Goal: Task Accomplishment & Management: Manage account settings

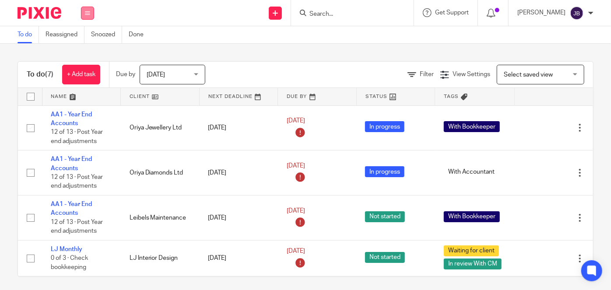
click at [90, 8] on button at bounding box center [87, 13] width 13 height 13
click at [93, 78] on li "Team" at bounding box center [87, 79] width 23 height 13
click at [85, 77] on link "Team" at bounding box center [83, 79] width 14 height 6
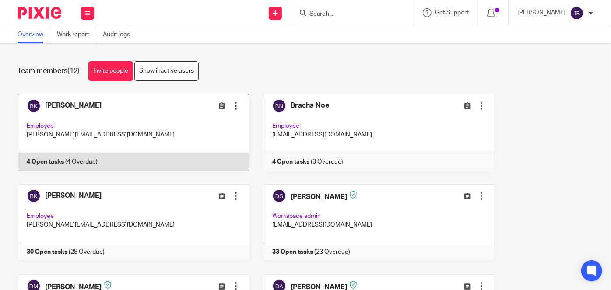
click at [232, 110] on div at bounding box center [235, 106] width 9 height 9
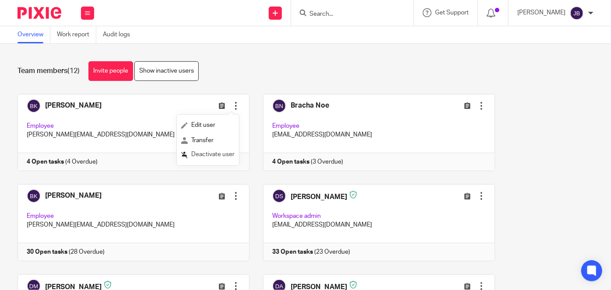
click at [214, 154] on span "Deactivate user" at bounding box center [212, 154] width 43 height 6
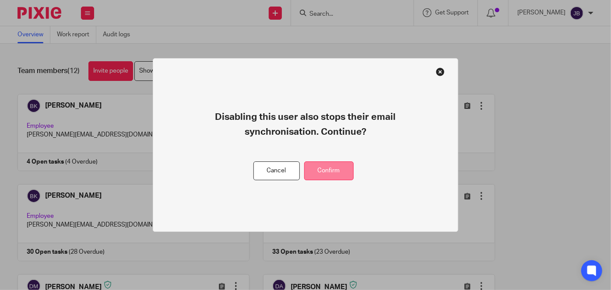
click at [329, 170] on button "Confirm" at bounding box center [328, 170] width 49 height 19
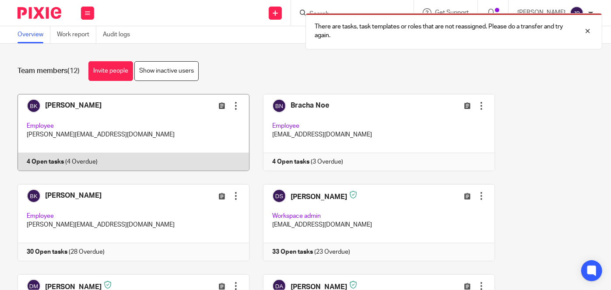
click at [93, 165] on link at bounding box center [126, 132] width 245 height 77
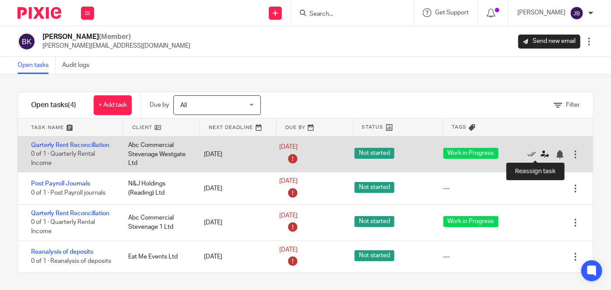
click at [540, 154] on icon at bounding box center [544, 154] width 9 height 9
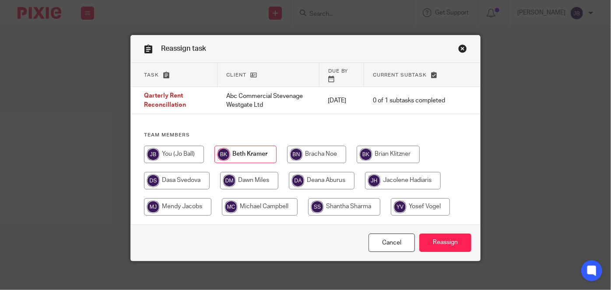
click at [376, 179] on input "radio" at bounding box center [403, 181] width 76 height 18
radio input "true"
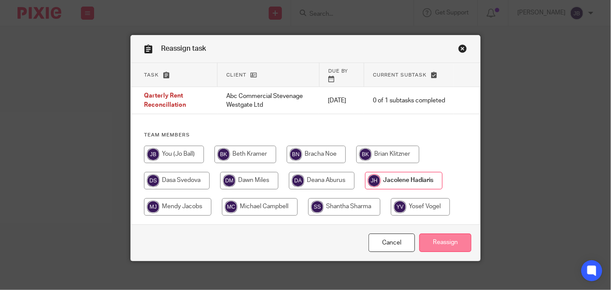
click at [449, 241] on input "Reassign" at bounding box center [445, 243] width 52 height 19
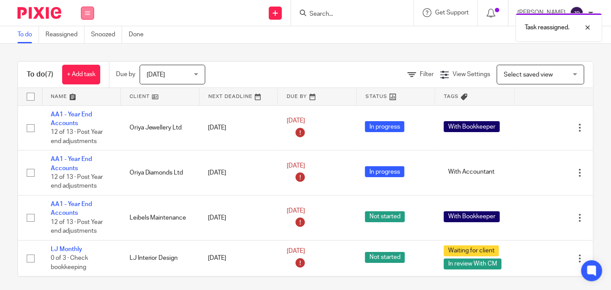
click at [88, 12] on icon at bounding box center [87, 13] width 5 height 5
click at [86, 77] on link "Team" at bounding box center [83, 79] width 14 height 6
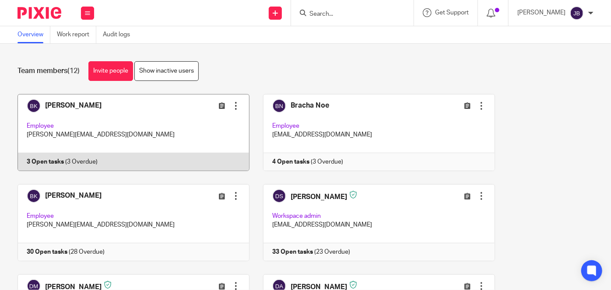
click at [99, 158] on link at bounding box center [126, 132] width 245 height 77
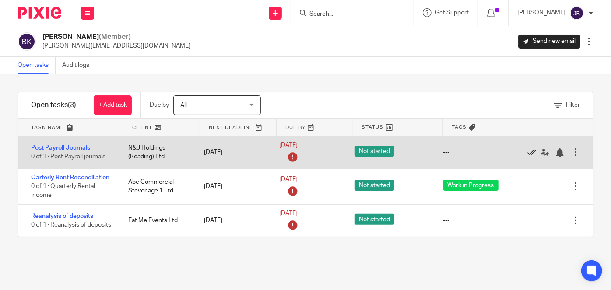
click at [527, 153] on icon at bounding box center [531, 152] width 9 height 9
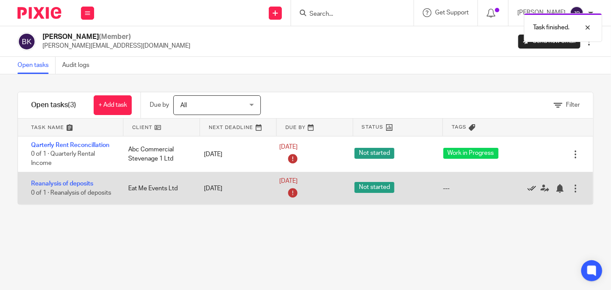
click at [527, 190] on icon at bounding box center [531, 188] width 9 height 9
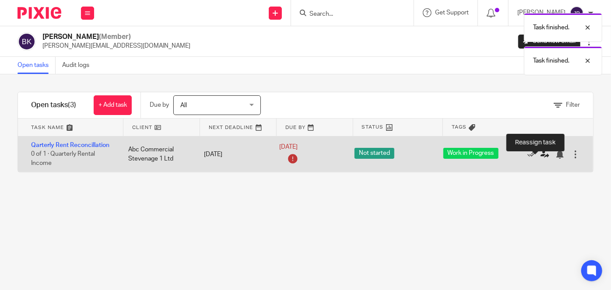
click at [540, 155] on icon at bounding box center [544, 154] width 9 height 9
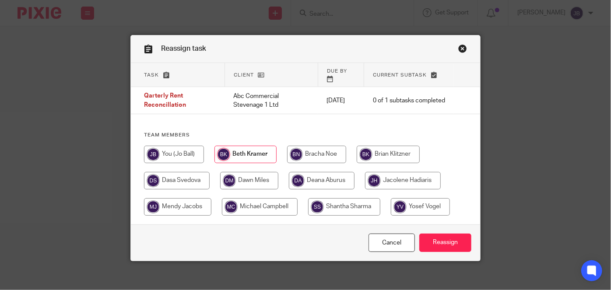
click at [412, 176] on input "radio" at bounding box center [403, 181] width 76 height 18
radio input "true"
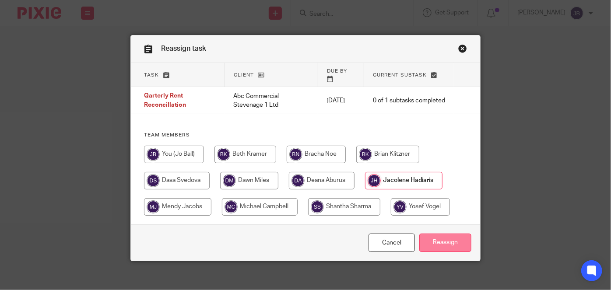
click at [445, 242] on input "Reassign" at bounding box center [445, 243] width 52 height 19
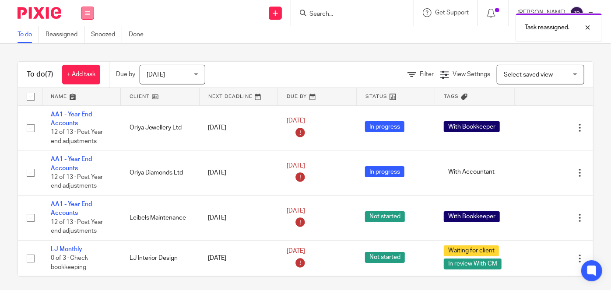
click at [88, 12] on icon at bounding box center [87, 13] width 5 height 5
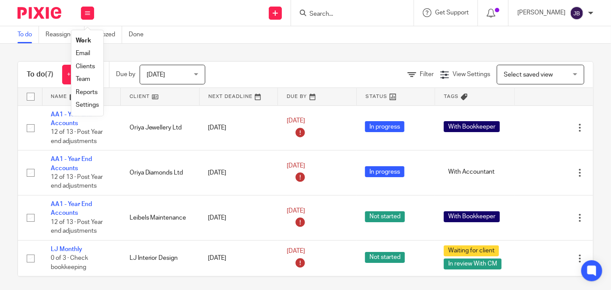
click at [90, 77] on link "Team" at bounding box center [83, 79] width 14 height 6
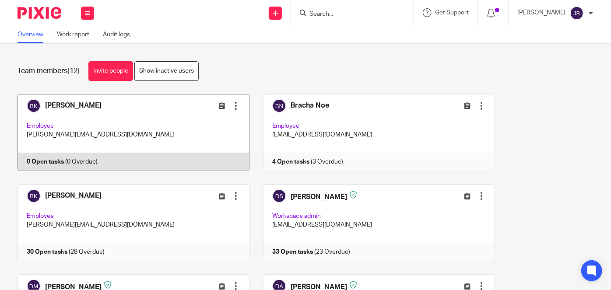
click at [232, 105] on div at bounding box center [235, 106] width 9 height 9
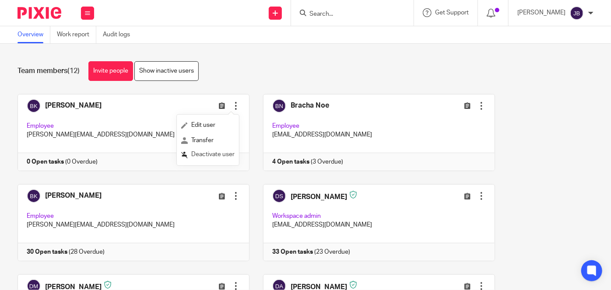
click at [214, 156] on span "Deactivate user" at bounding box center [212, 154] width 43 height 6
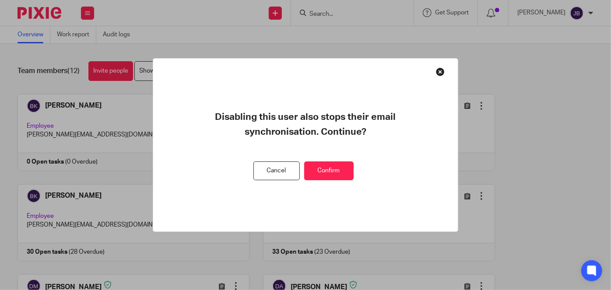
click at [344, 170] on button "Confirm" at bounding box center [328, 170] width 49 height 19
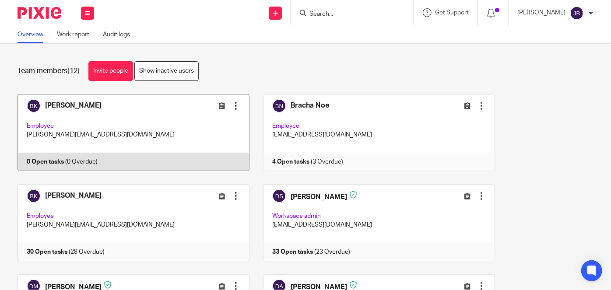
click at [69, 109] on link at bounding box center [126, 132] width 245 height 77
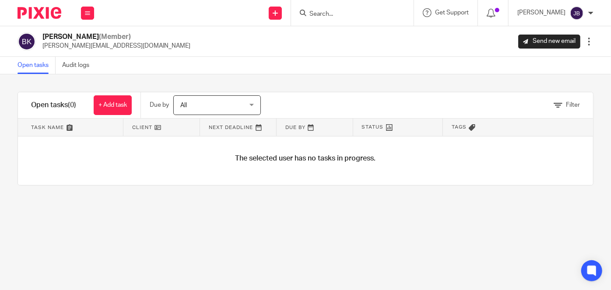
click at [585, 40] on div at bounding box center [589, 41] width 9 height 9
click at [562, 90] on span "Deactivate user" at bounding box center [565, 90] width 43 height 6
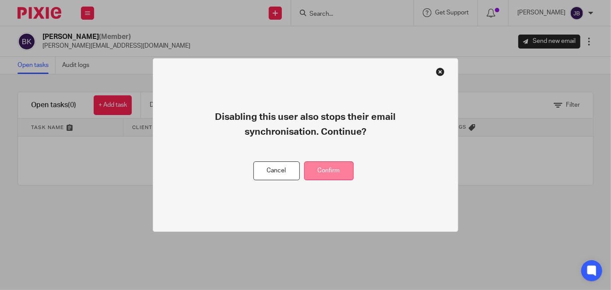
click at [338, 172] on button "Confirm" at bounding box center [328, 170] width 49 height 19
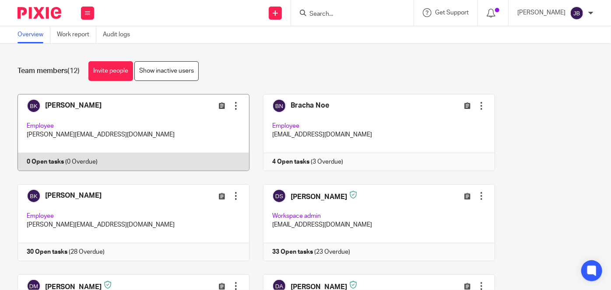
click at [79, 108] on link at bounding box center [126, 132] width 245 height 77
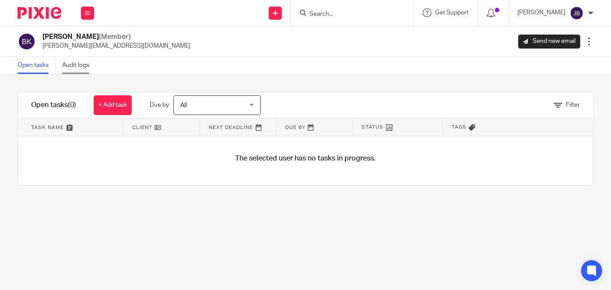
click at [87, 66] on link "Audit logs" at bounding box center [79, 65] width 34 height 17
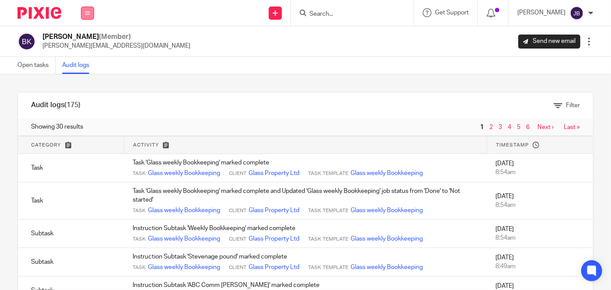
click at [92, 11] on button at bounding box center [87, 13] width 13 height 13
click at [88, 79] on link "Team" at bounding box center [83, 79] width 15 height 6
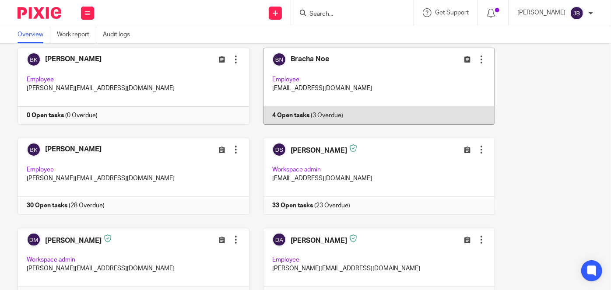
scroll to position [79, 0]
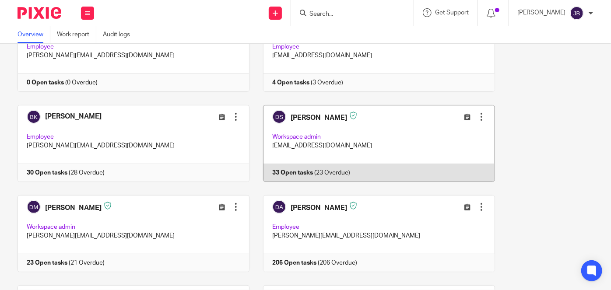
click at [294, 171] on link at bounding box center [371, 143] width 245 height 77
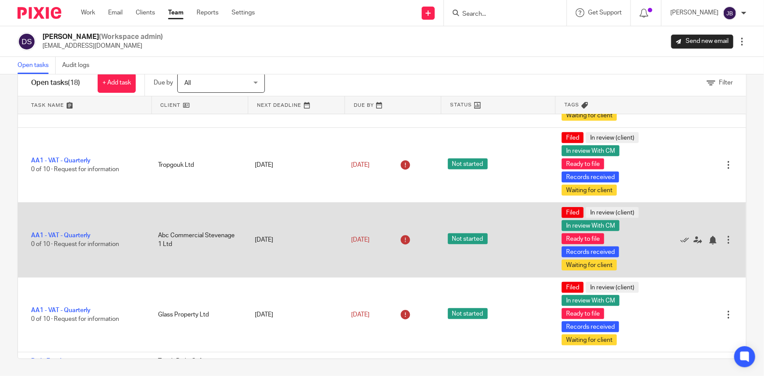
scroll to position [168, 0]
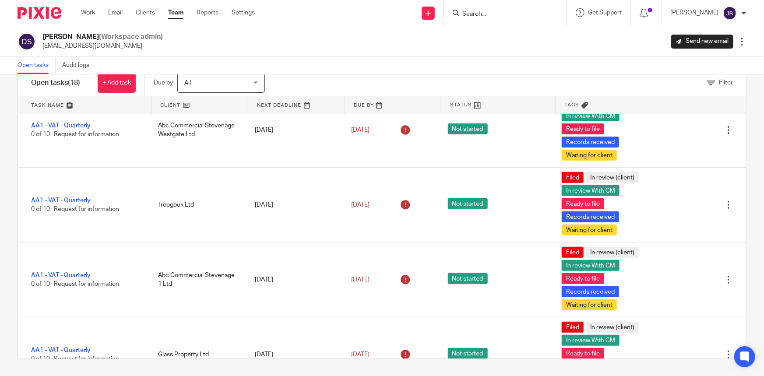
click at [533, 11] on input "Search" at bounding box center [500, 15] width 79 height 8
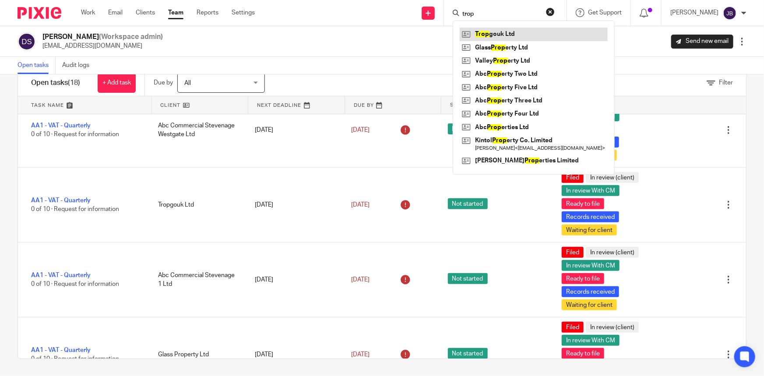
type input "trop"
click at [529, 31] on link at bounding box center [533, 34] width 148 height 13
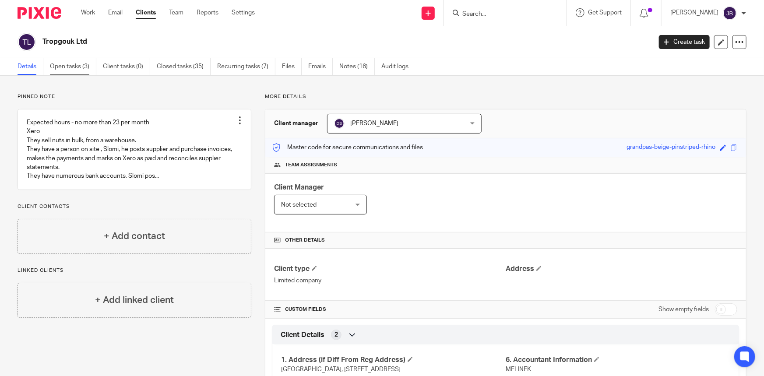
click at [74, 70] on link "Open tasks (3)" at bounding box center [73, 66] width 46 height 17
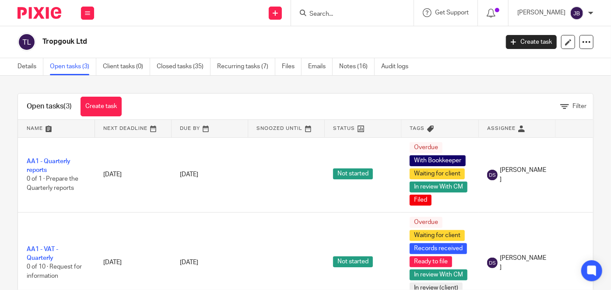
click at [379, 8] on form at bounding box center [355, 12] width 93 height 11
click at [352, 15] on input "Search" at bounding box center [348, 15] width 79 height 8
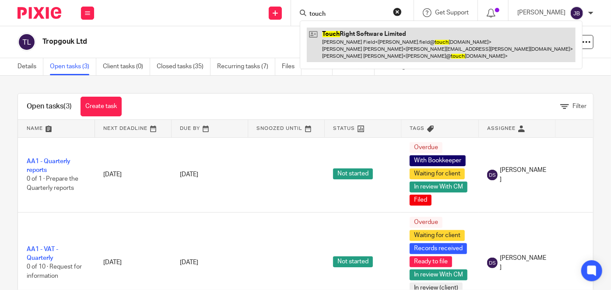
type input "touch"
click at [375, 44] on link at bounding box center [441, 45] width 269 height 35
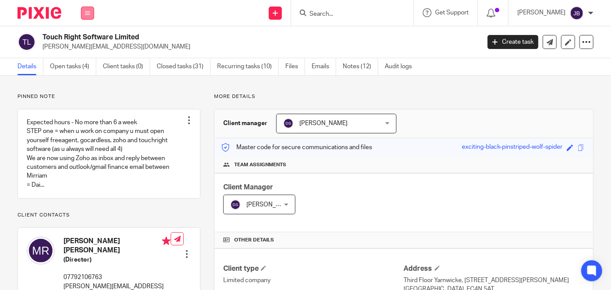
click at [88, 18] on button at bounding box center [87, 13] width 13 height 13
click at [87, 67] on link "Clients" at bounding box center [86, 66] width 20 height 6
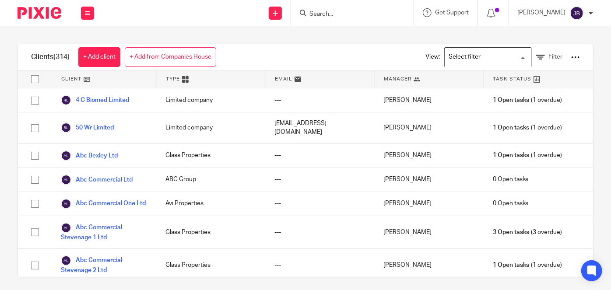
click at [487, 59] on input "Search for option" at bounding box center [485, 56] width 81 height 15
click at [536, 60] on icon at bounding box center [540, 57] width 9 height 9
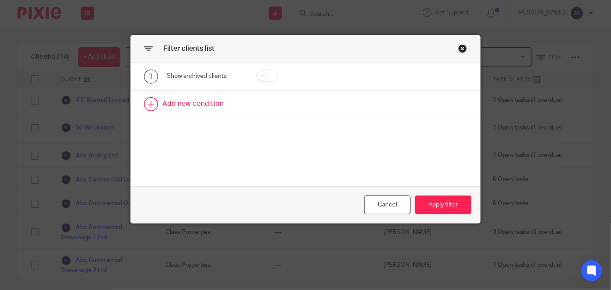
click at [163, 104] on link at bounding box center [305, 104] width 349 height 27
click at [185, 113] on div "Field" at bounding box center [201, 107] width 55 height 18
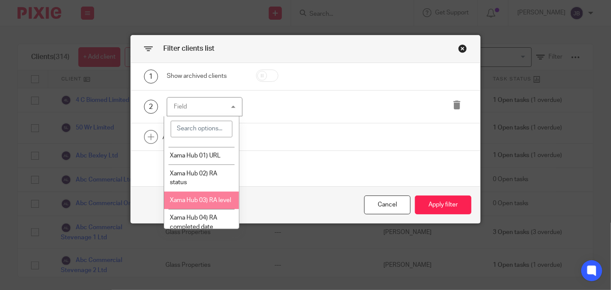
scroll to position [79, 0]
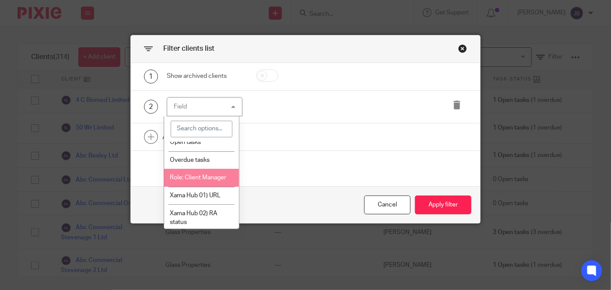
click at [181, 181] on li "Role: Client Manager" at bounding box center [201, 178] width 75 height 18
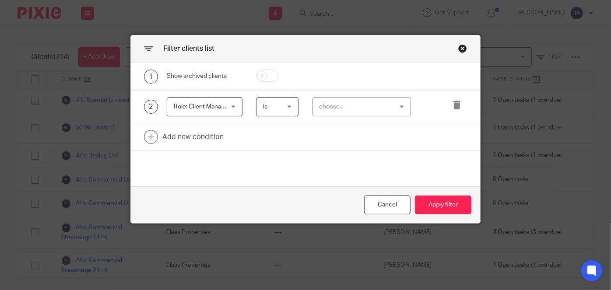
click at [205, 109] on span "Role: Client Manager" at bounding box center [201, 107] width 55 height 18
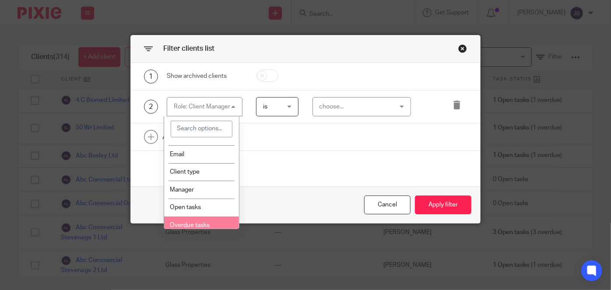
scroll to position [0, 0]
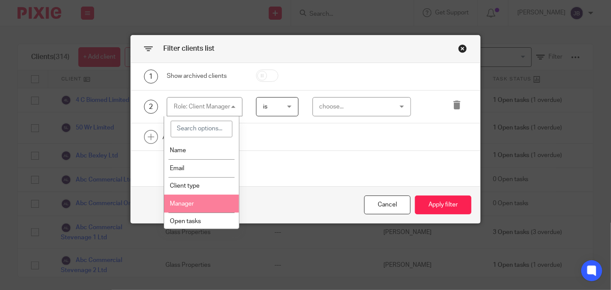
click at [192, 201] on span "Manager" at bounding box center [182, 204] width 24 height 6
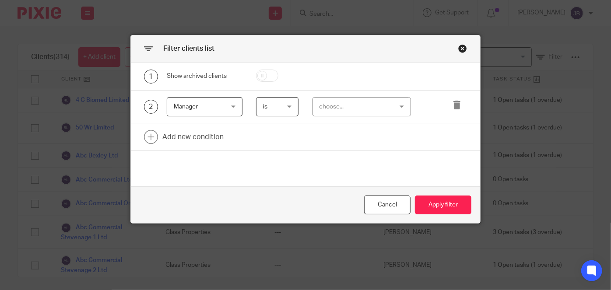
click at [325, 102] on div "choose..." at bounding box center [355, 107] width 73 height 18
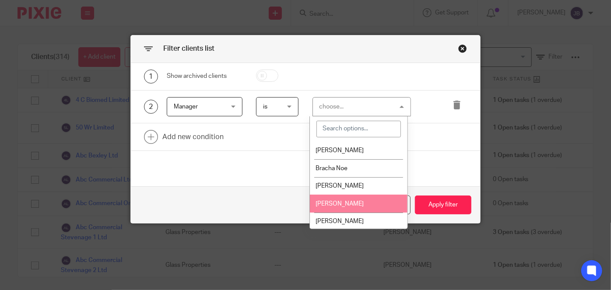
click at [337, 201] on span "Dasa Svedova" at bounding box center [340, 204] width 48 height 6
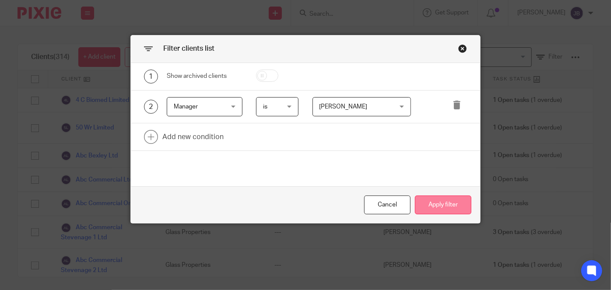
click at [422, 208] on button "Apply filter" at bounding box center [443, 205] width 56 height 19
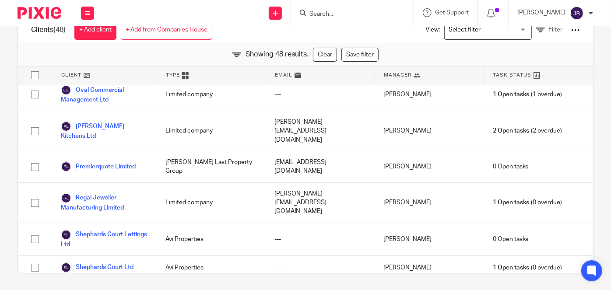
scroll to position [944, 0]
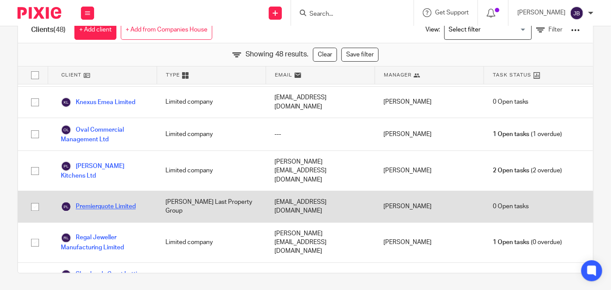
click at [111, 201] on link "Premierquote Limited" at bounding box center [98, 206] width 75 height 11
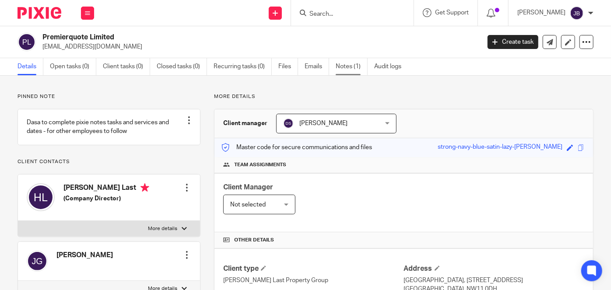
click at [337, 67] on link "Notes (1)" at bounding box center [352, 66] width 32 height 17
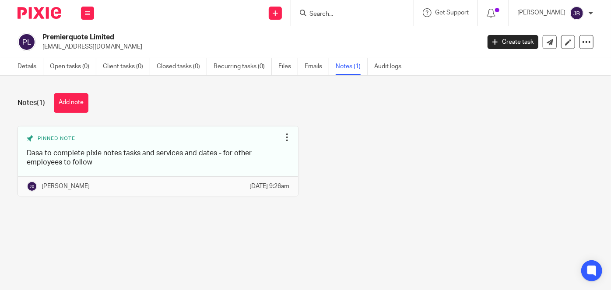
click at [353, 4] on div at bounding box center [352, 13] width 123 height 26
click at [352, 15] on input "Search" at bounding box center [348, 15] width 79 height 8
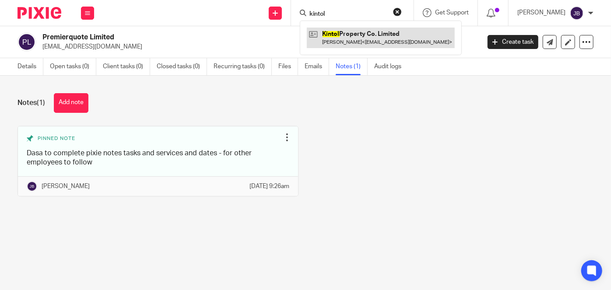
type input "kintol"
click at [385, 36] on link at bounding box center [381, 38] width 148 height 20
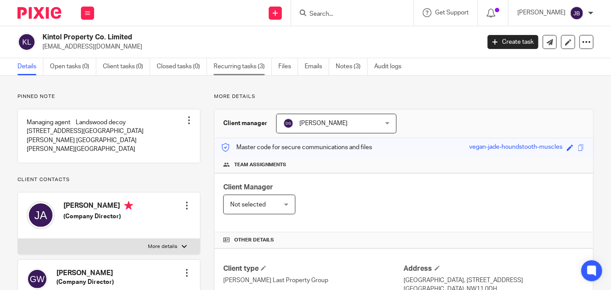
click at [241, 65] on link "Recurring tasks (3)" at bounding box center [243, 66] width 58 height 17
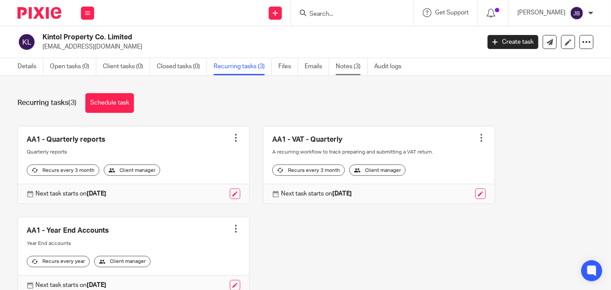
click at [339, 69] on link "Notes (3)" at bounding box center [352, 66] width 32 height 17
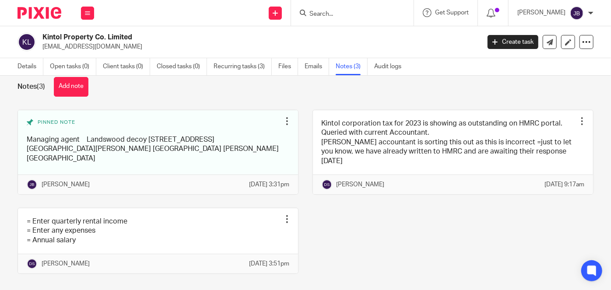
scroll to position [4, 0]
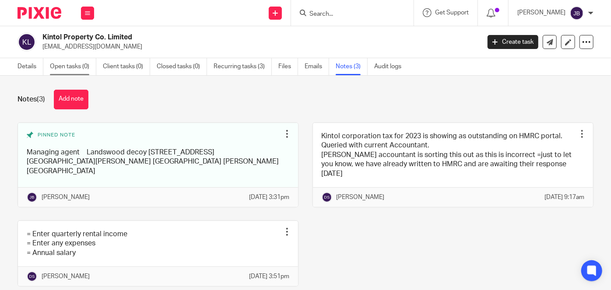
click at [79, 70] on link "Open tasks (0)" at bounding box center [73, 66] width 46 height 17
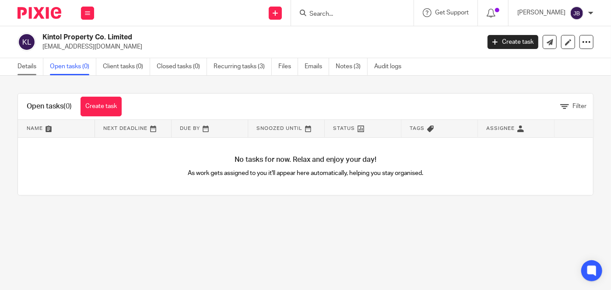
click at [31, 64] on link "Details" at bounding box center [31, 66] width 26 height 17
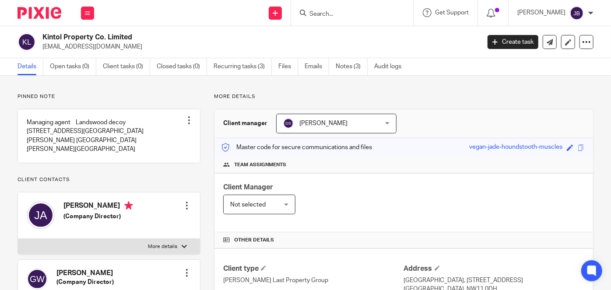
click at [355, 17] on input "Search" at bounding box center [348, 15] width 79 height 8
type input "deb"
click at [386, 37] on link at bounding box center [361, 34] width 109 height 13
